Goal: Information Seeking & Learning: Learn about a topic

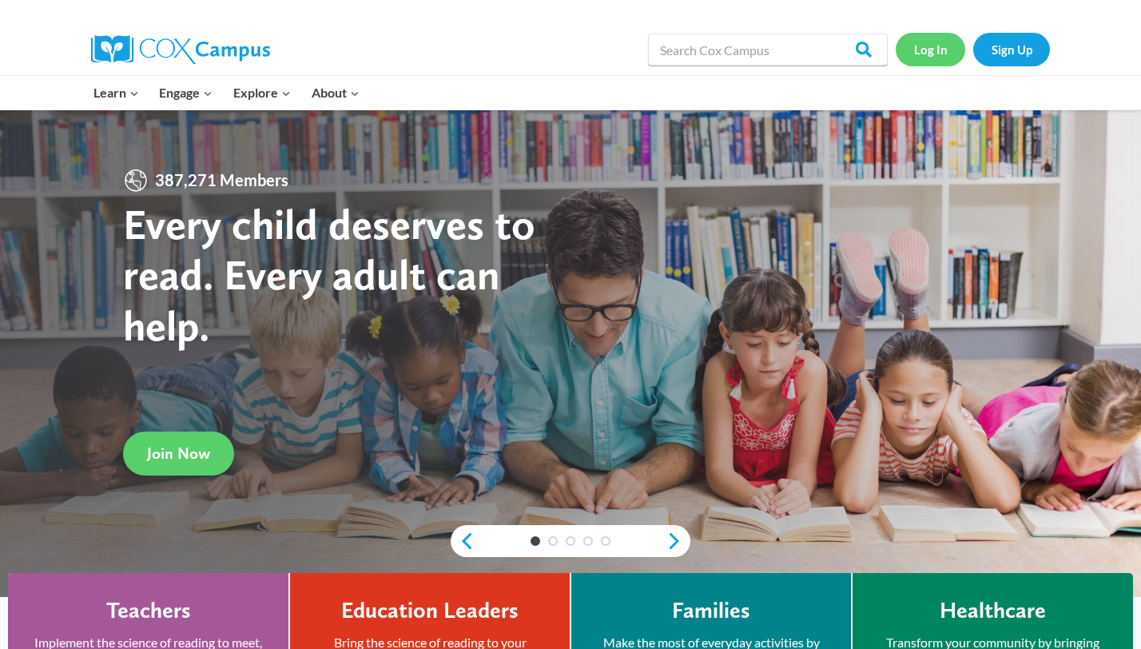
click at [927, 53] on link "Log In" at bounding box center [931, 49] width 70 height 33
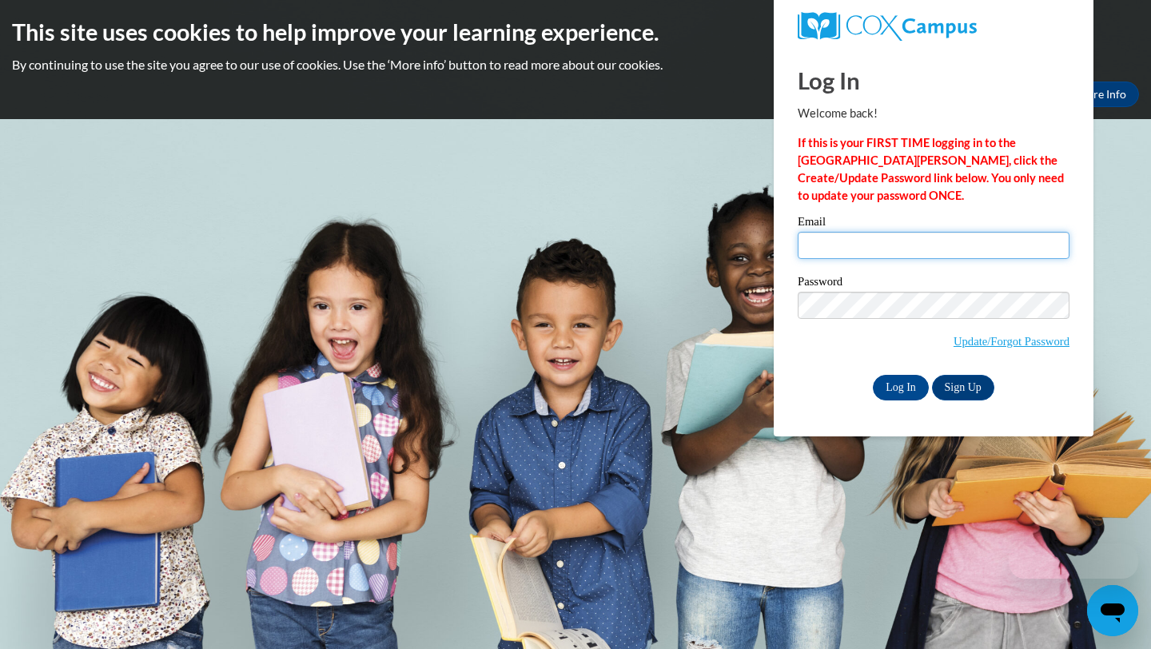
click at [828, 253] on input "Email" at bounding box center [934, 245] width 272 height 27
type input "Sofiablev2005@tamu.edu"
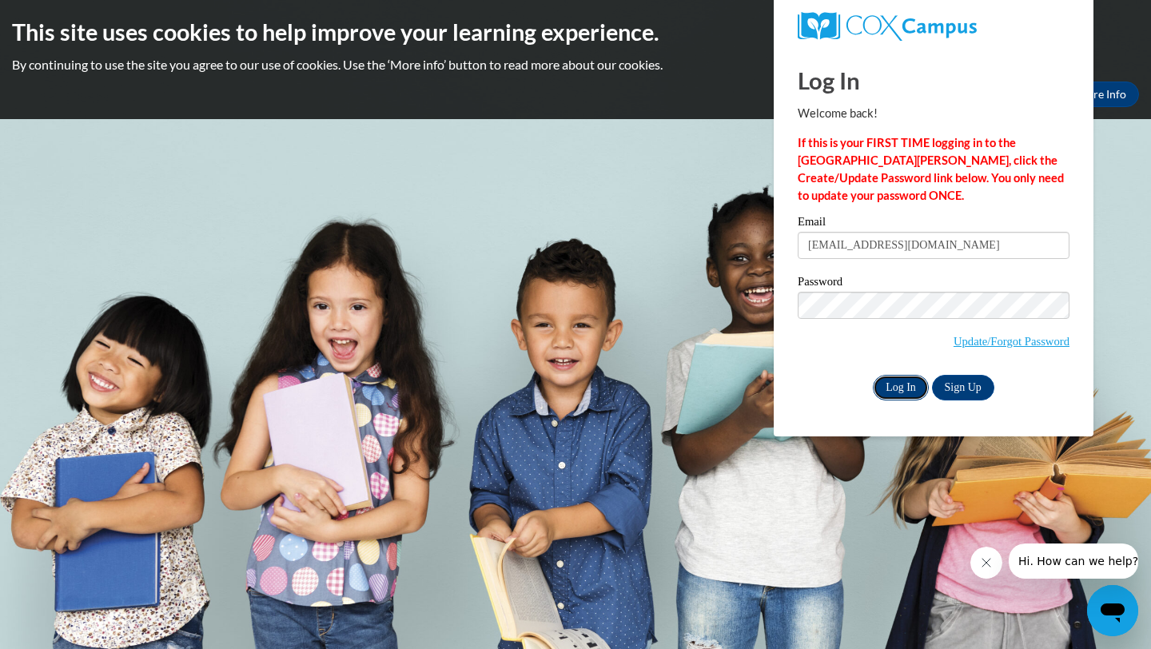
click at [897, 392] on input "Log In" at bounding box center [901, 388] width 56 height 26
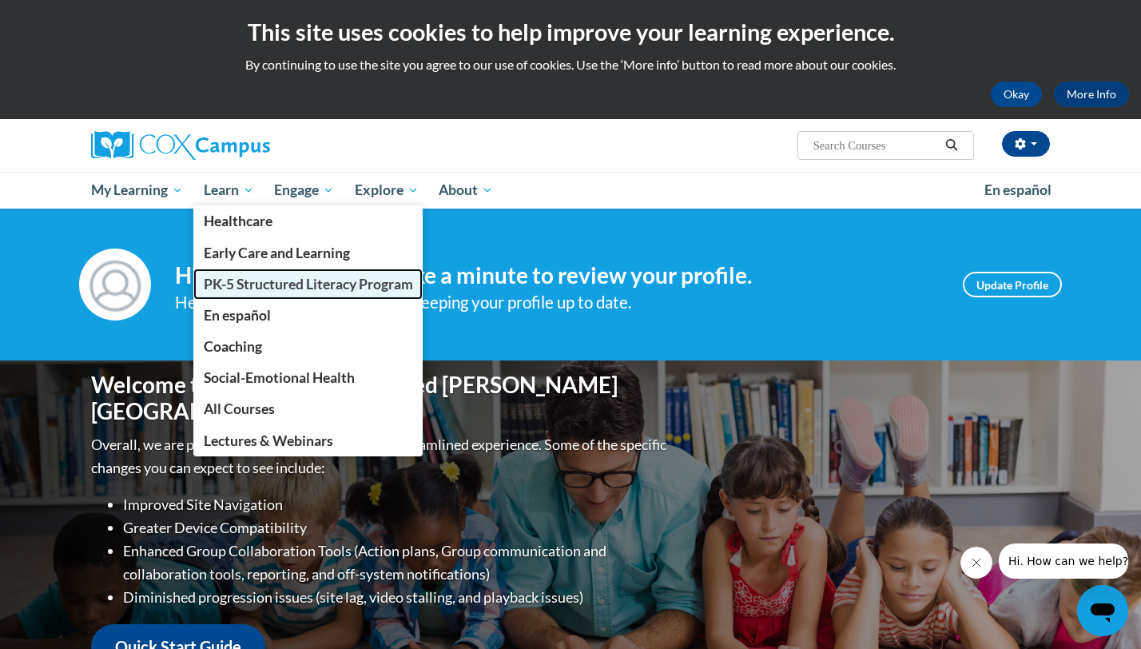
click at [252, 281] on span "PK-5 Structured Literacy Program" at bounding box center [308, 284] width 209 height 17
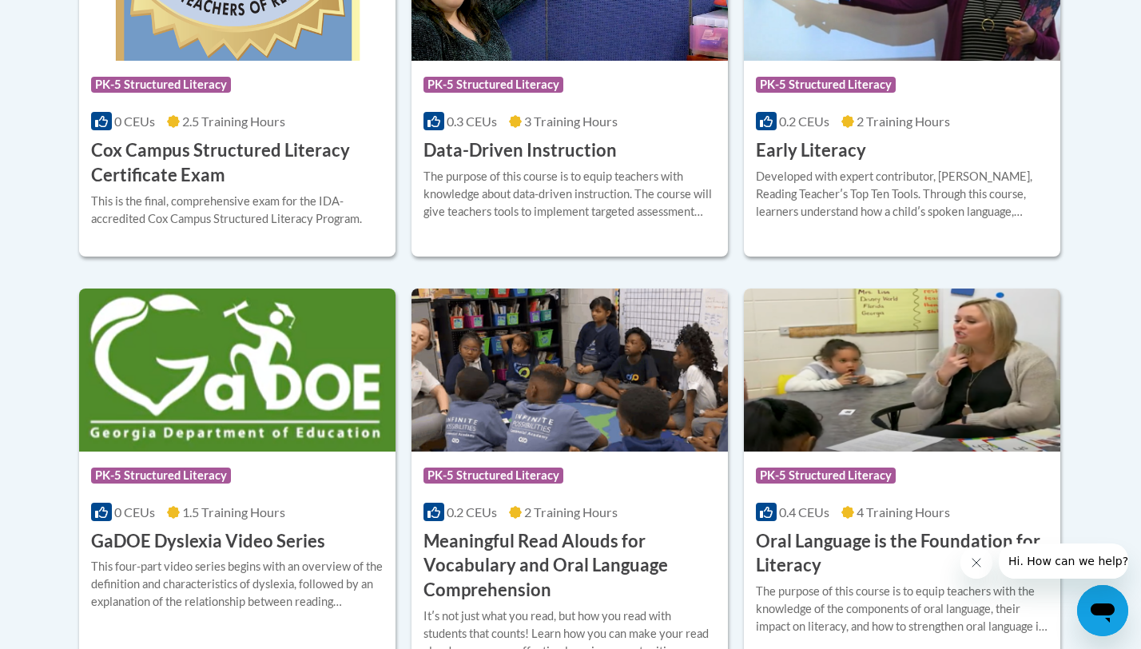
scroll to position [894, 0]
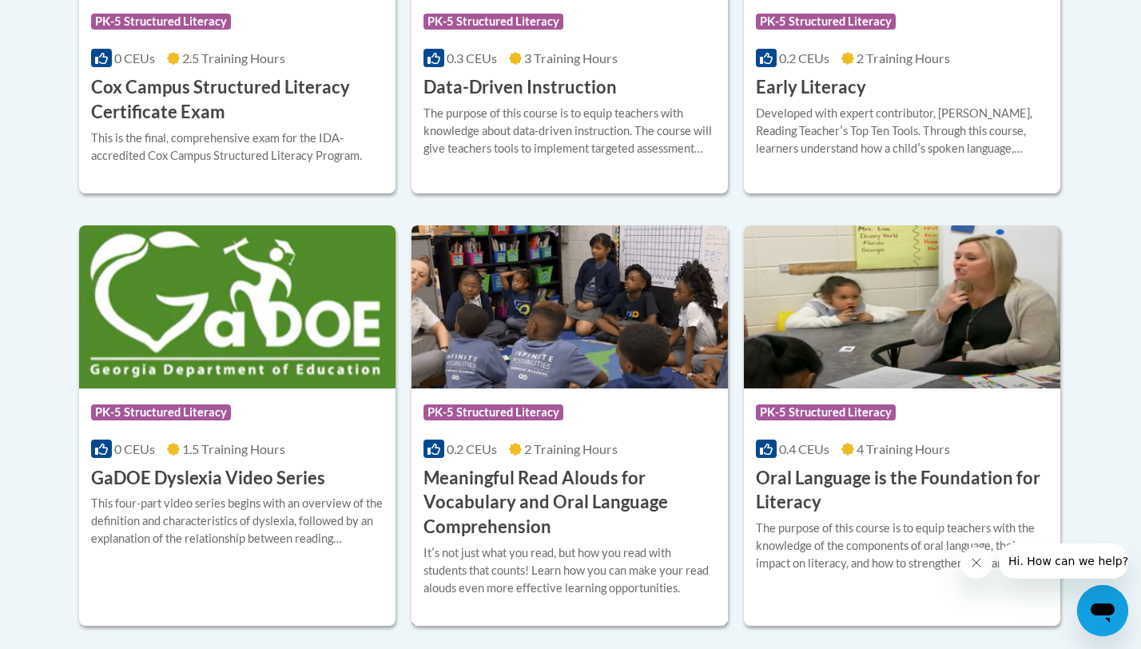
click at [503, 503] on h3 "Meaningful Read Alouds for Vocabulary and Oral Language Comprehension" at bounding box center [570, 503] width 293 height 74
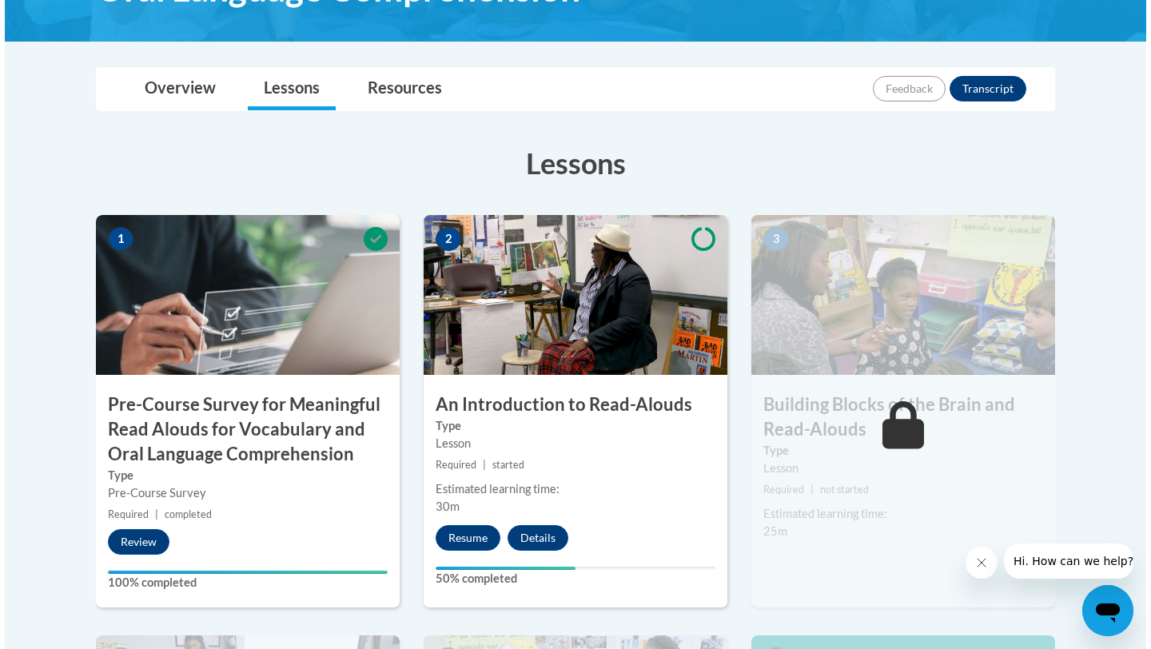
scroll to position [474, 0]
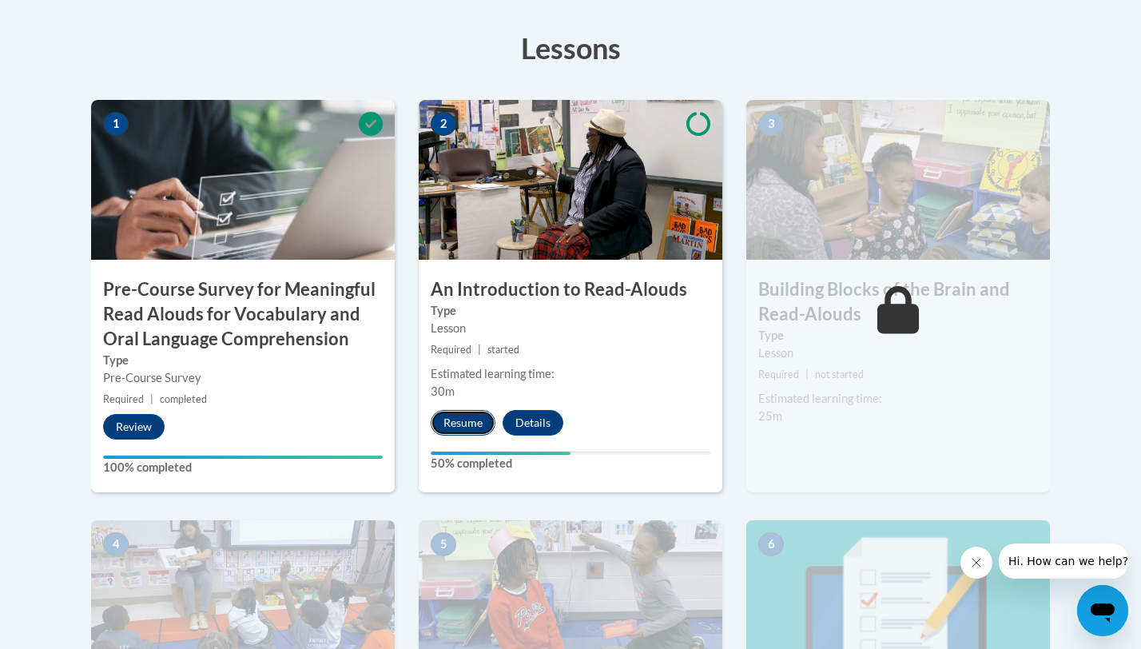
click at [455, 421] on button "Resume" at bounding box center [463, 423] width 65 height 26
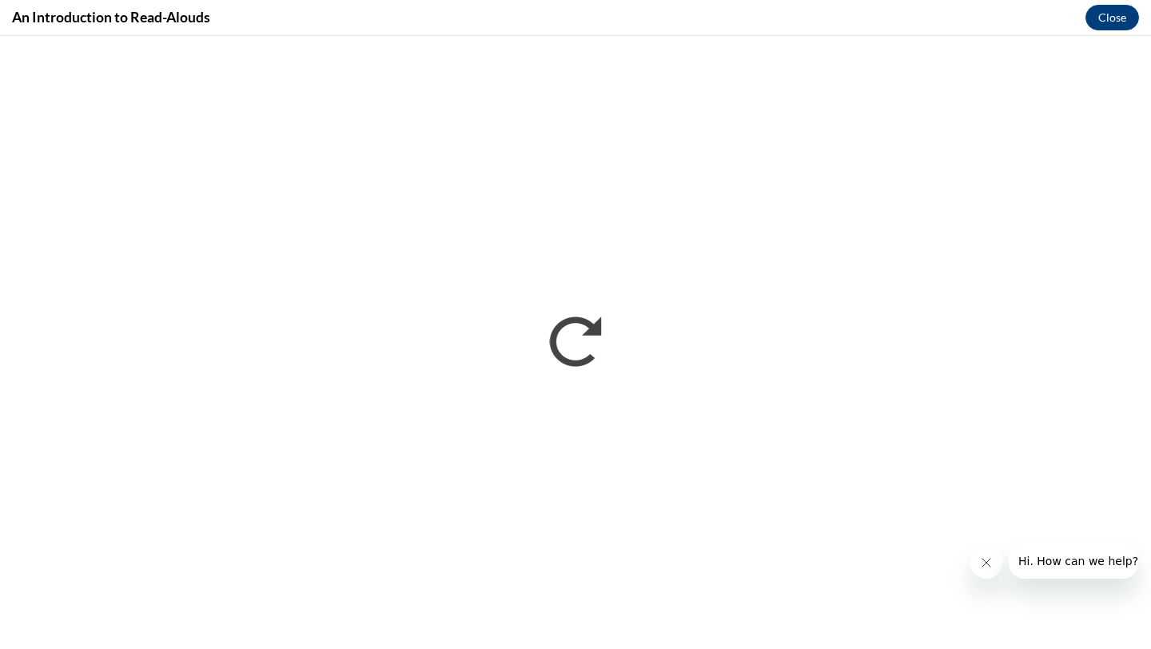
scroll to position [0, 0]
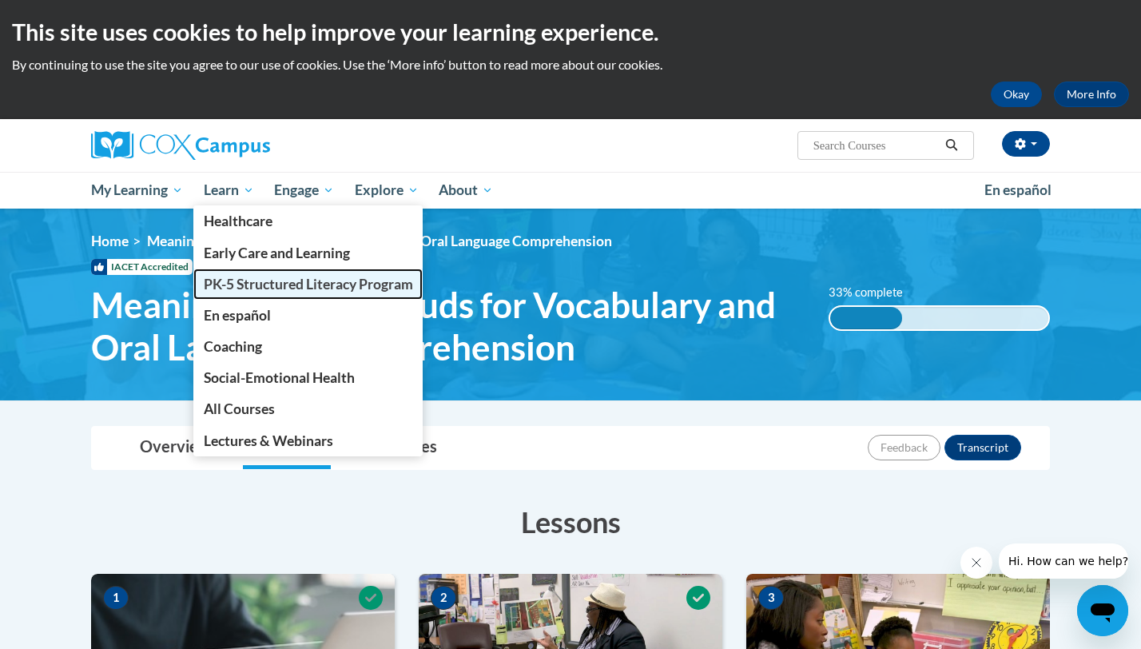
click at [257, 286] on span "PK-5 Structured Literacy Program" at bounding box center [308, 284] width 209 height 17
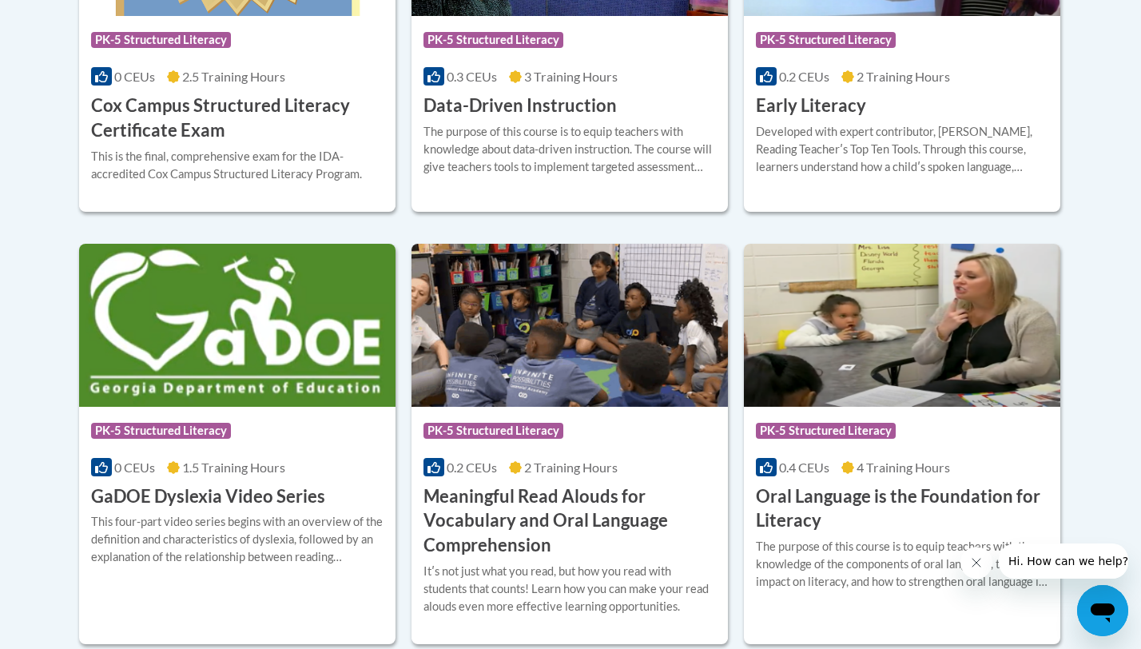
scroll to position [950, 0]
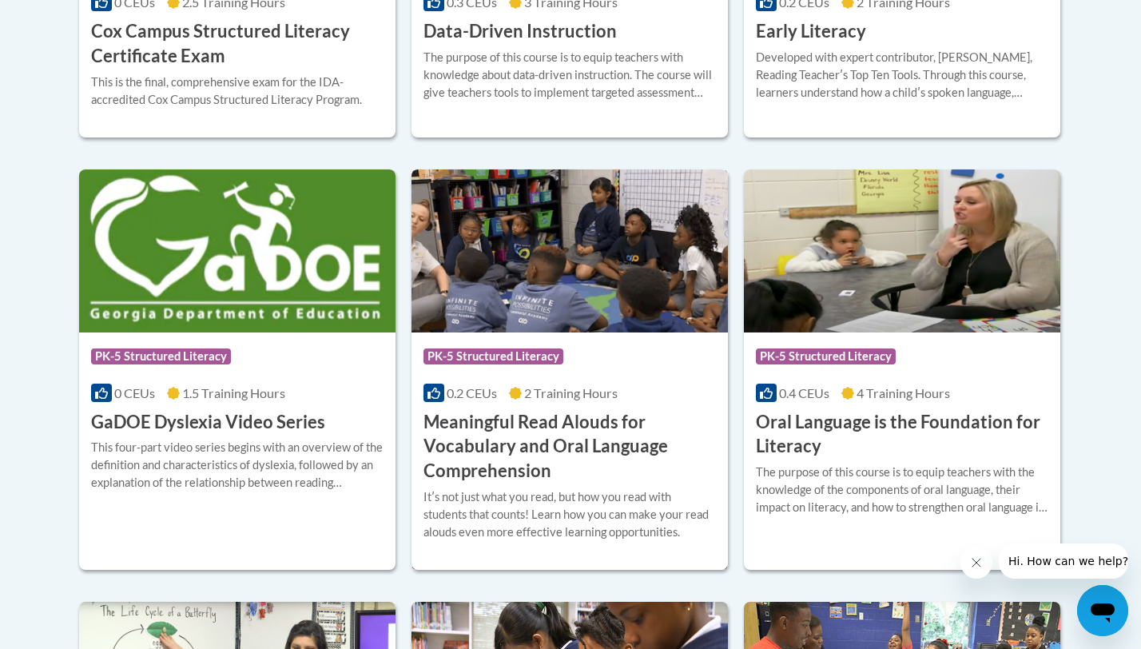
click at [509, 426] on h3 "Meaningful Read Alouds for Vocabulary and Oral Language Comprehension" at bounding box center [570, 447] width 293 height 74
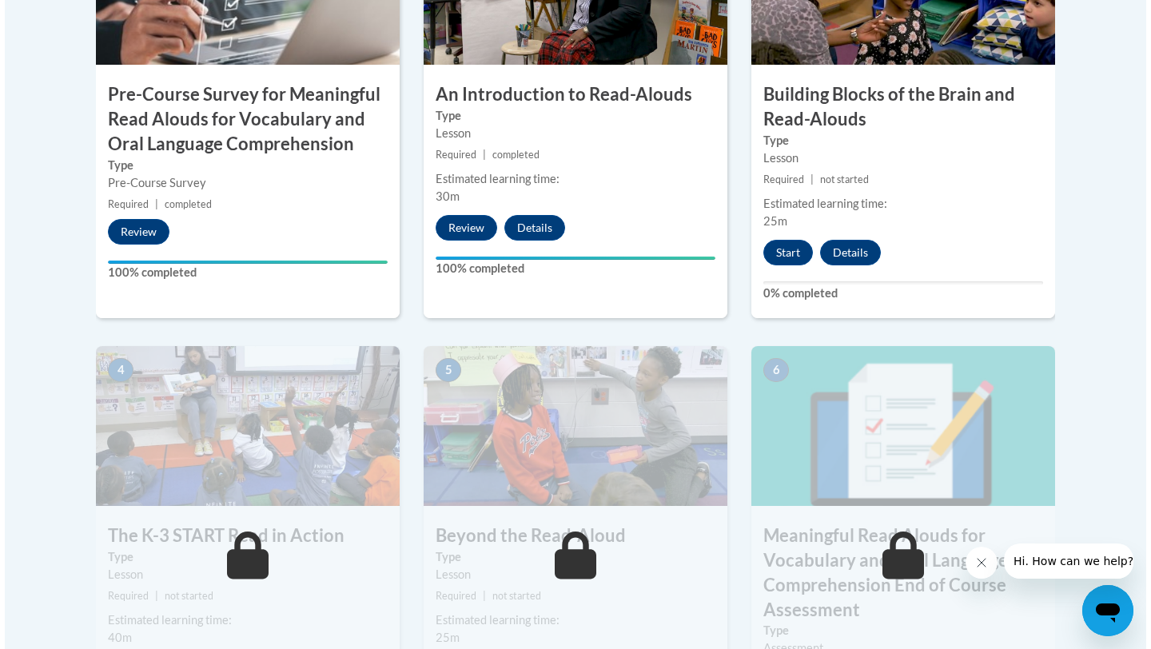
scroll to position [693, 0]
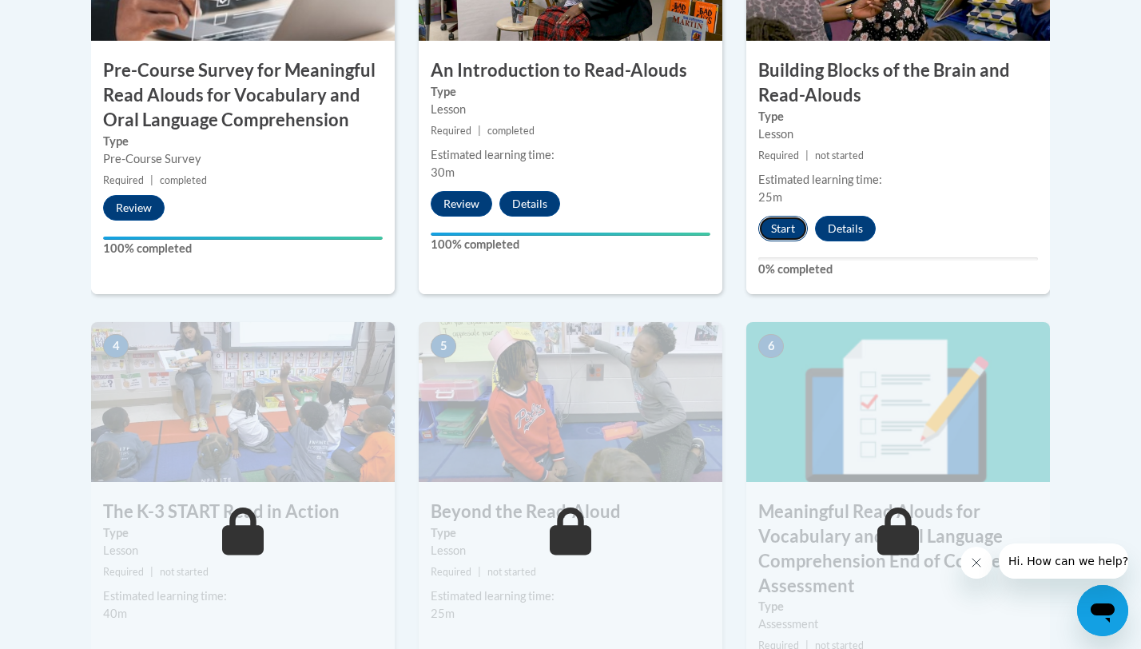
click at [791, 231] on button "Start" at bounding box center [784, 229] width 50 height 26
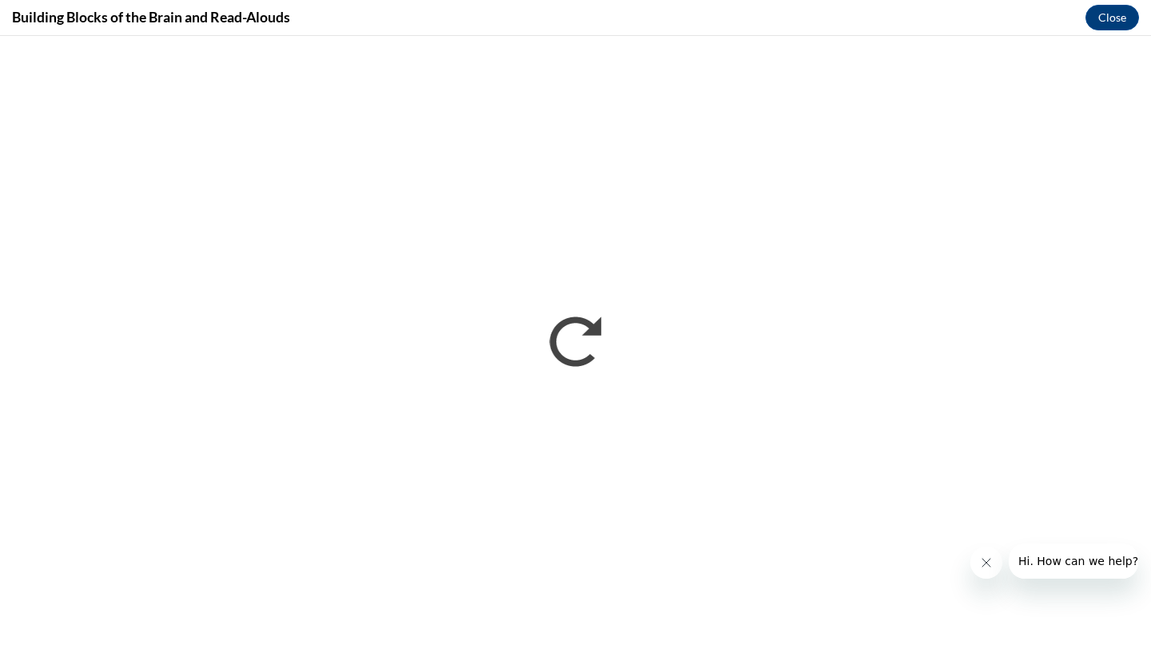
scroll to position [0, 0]
